Goal: Connect with others: Establish contact or relationships with other users

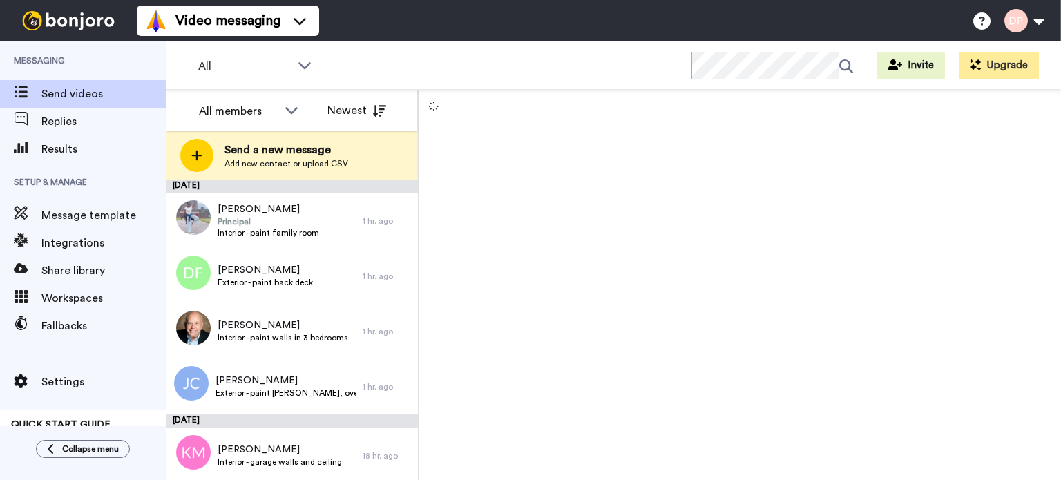
click at [278, 160] on span "Add new contact or upload CSV" at bounding box center [287, 163] width 124 height 11
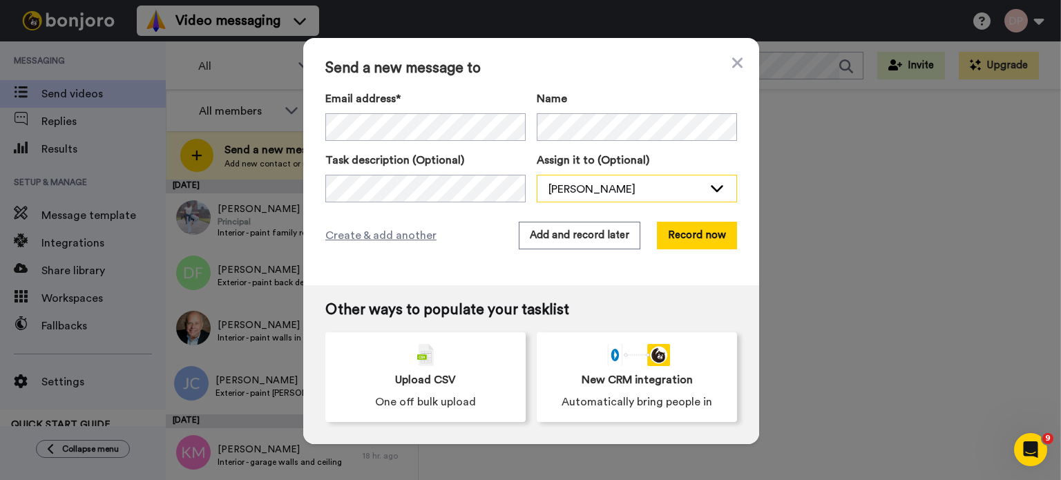
click at [575, 189] on div "[PERSON_NAME]" at bounding box center [625, 189] width 155 height 17
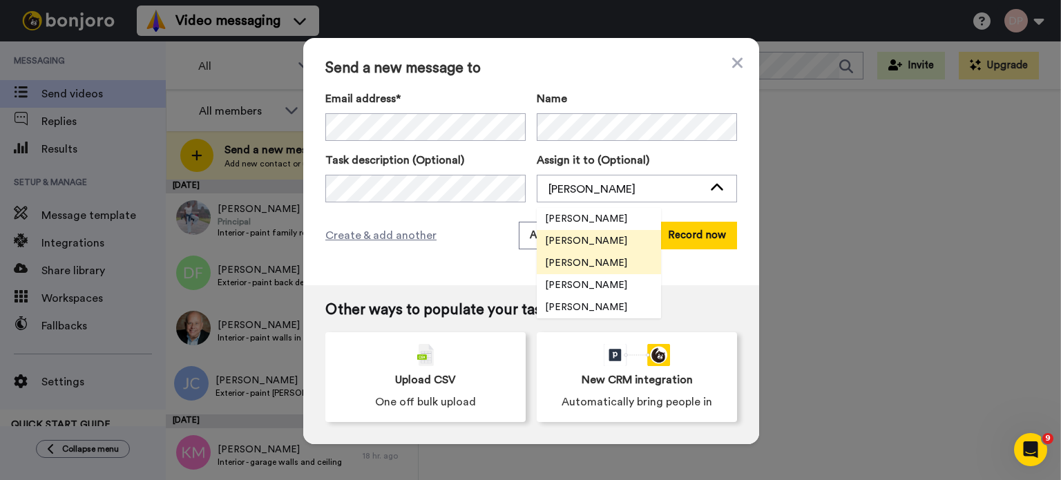
click at [582, 262] on span "[PERSON_NAME]" at bounding box center [586, 263] width 99 height 14
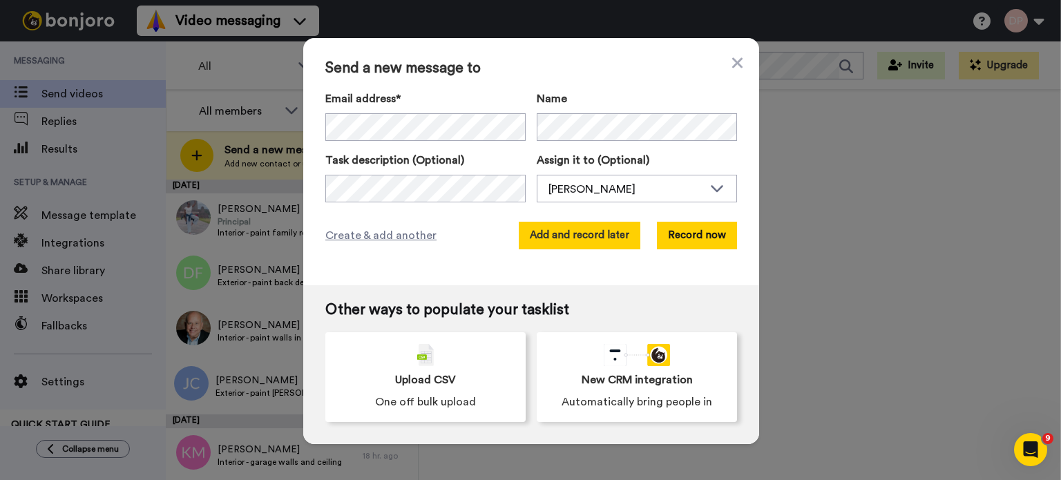
click at [569, 236] on button "Add and record later" at bounding box center [580, 236] width 122 height 28
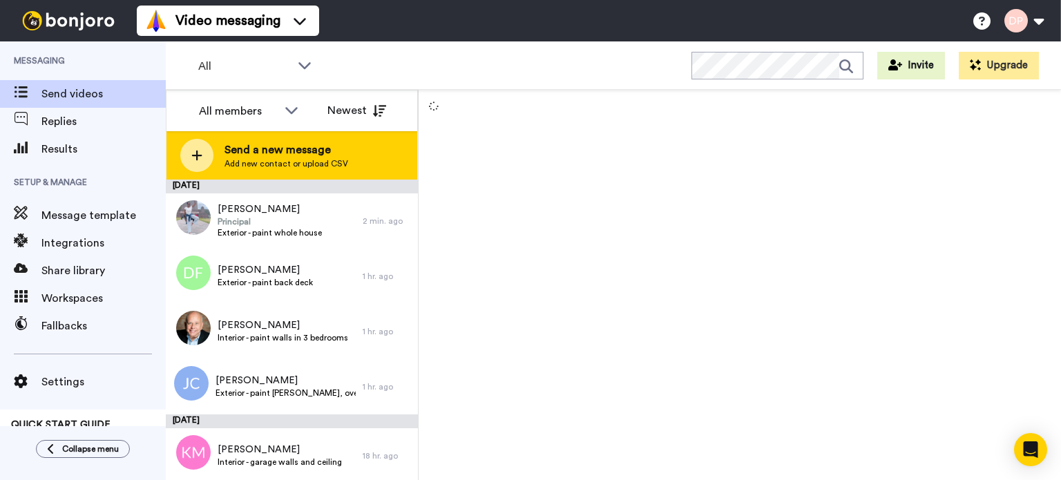
click at [300, 153] on span "Send a new message" at bounding box center [287, 150] width 124 height 17
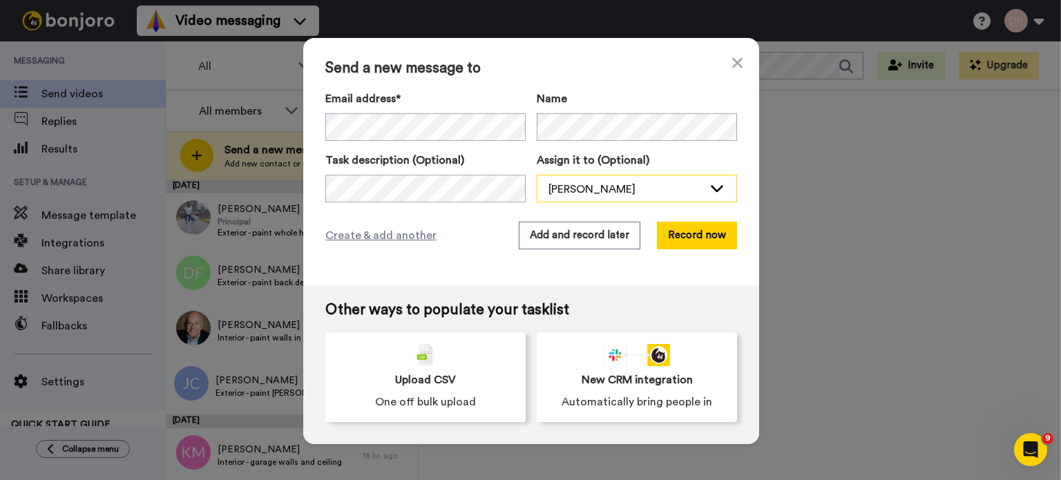
click at [635, 187] on div "[PERSON_NAME]" at bounding box center [625, 189] width 155 height 17
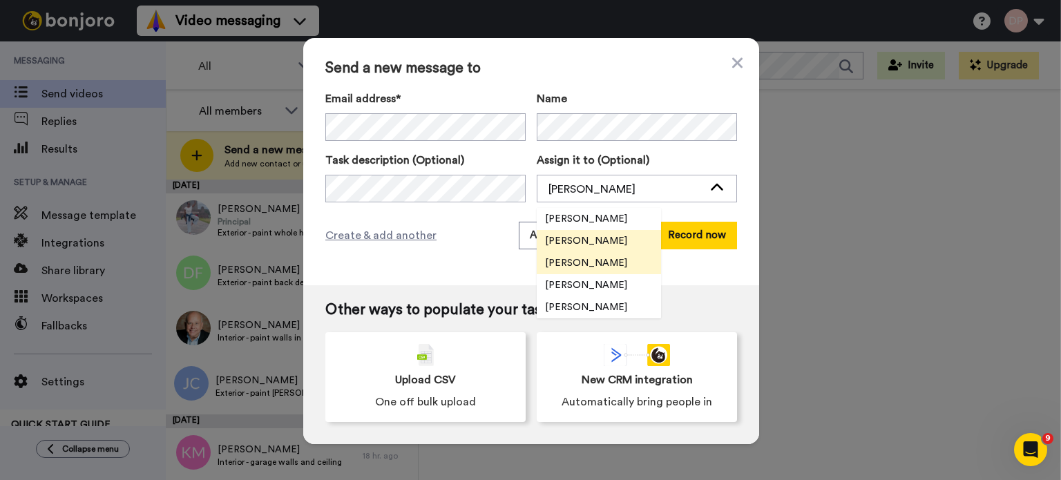
click at [593, 260] on span "[PERSON_NAME]" at bounding box center [586, 263] width 99 height 14
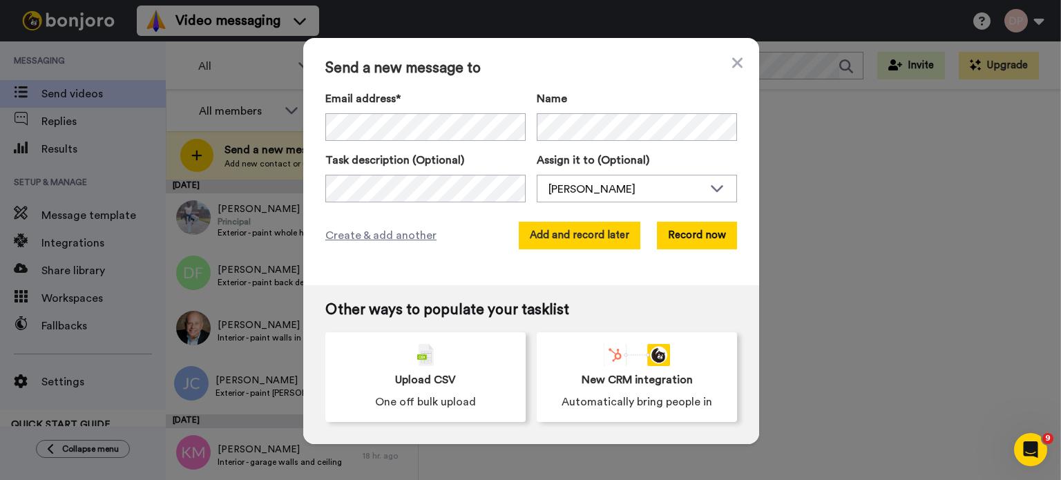
click at [575, 229] on button "Add and record later" at bounding box center [580, 236] width 122 height 28
